Goal: Information Seeking & Learning: Learn about a topic

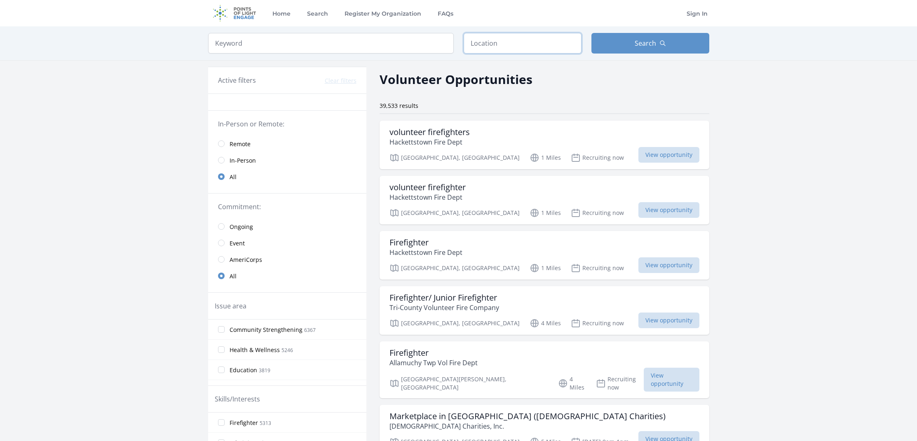
click at [503, 44] on input "text" at bounding box center [522, 43] width 118 height 21
type input "[GEOGRAPHIC_DATA], [GEOGRAPHIC_DATA]"
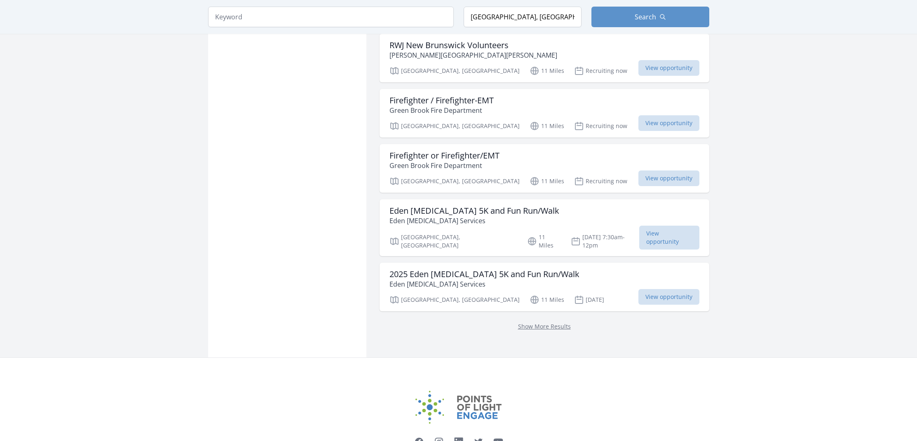
scroll to position [2040, 0]
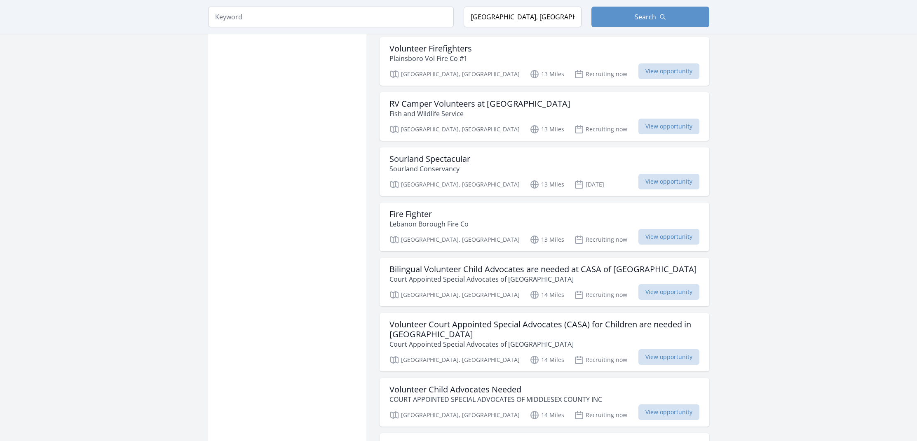
scroll to position [3272, 0]
